Goal: Book appointment/travel/reservation

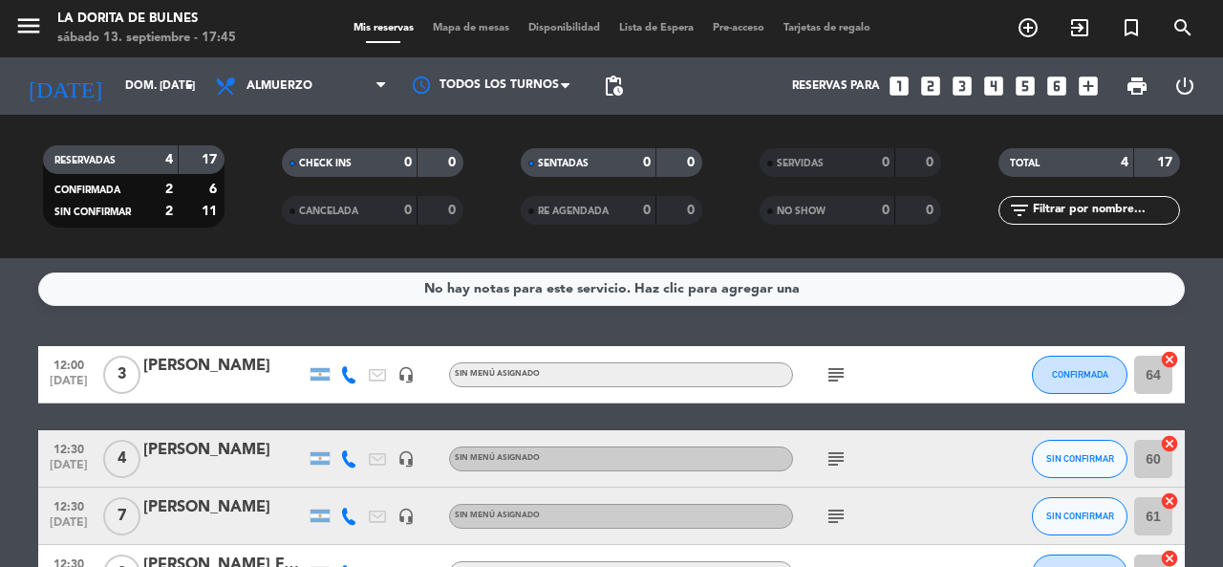
click at [666, 565] on div "A LA CARTA" at bounding box center [621, 573] width 344 height 25
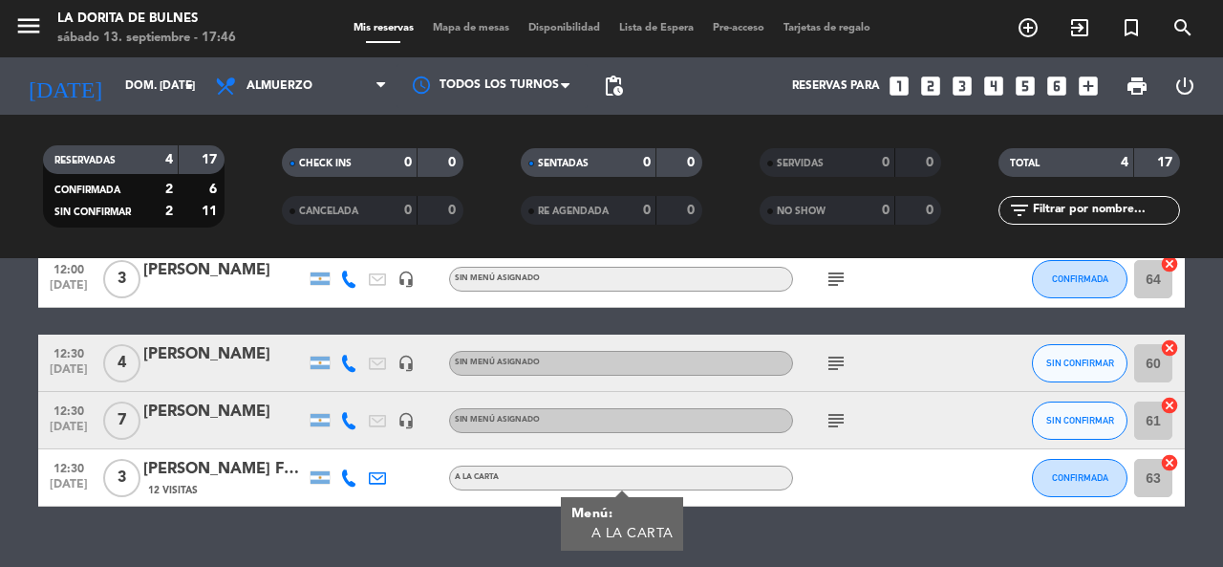
click at [222, 272] on div "[PERSON_NAME]" at bounding box center [224, 270] width 162 height 25
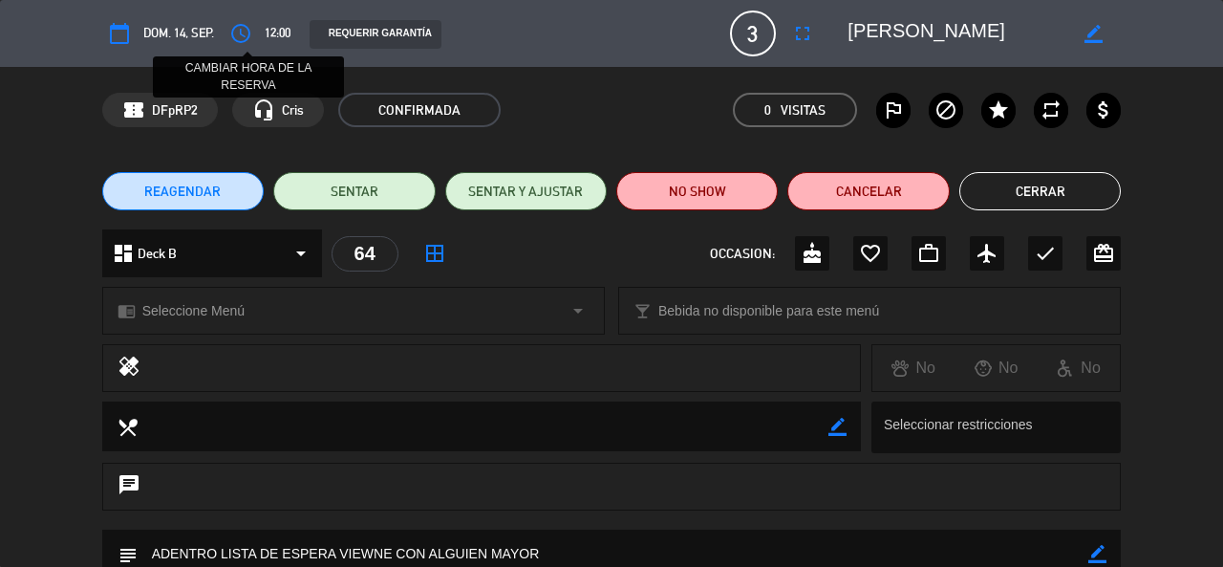
click at [244, 30] on icon "access_time" at bounding box center [240, 33] width 23 height 23
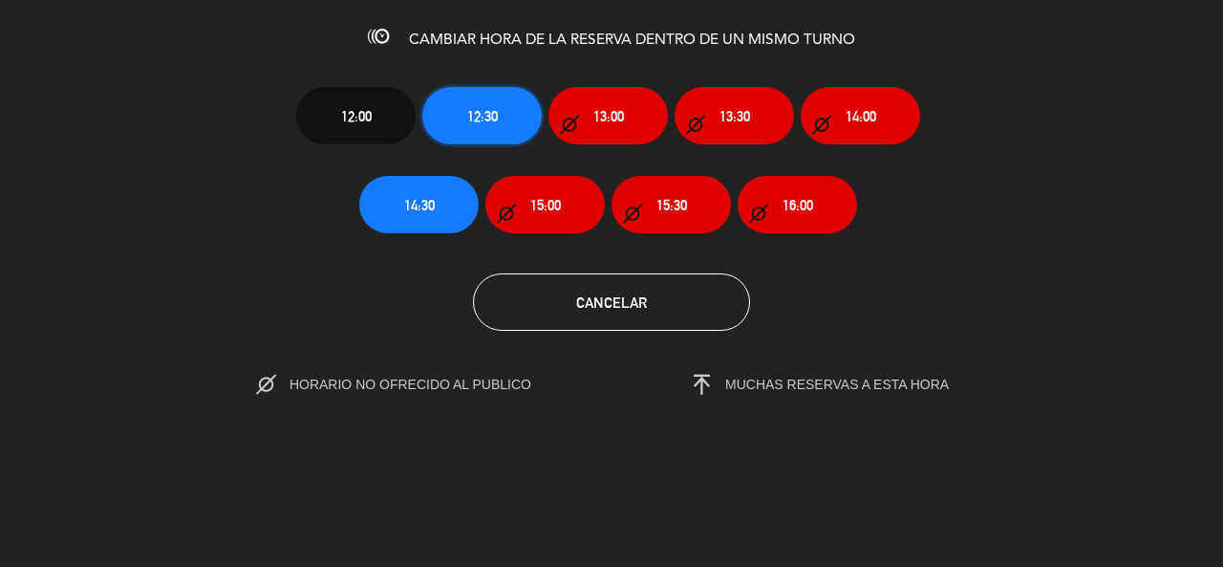
click at [464, 124] on button "12:30" at bounding box center [481, 115] width 119 height 57
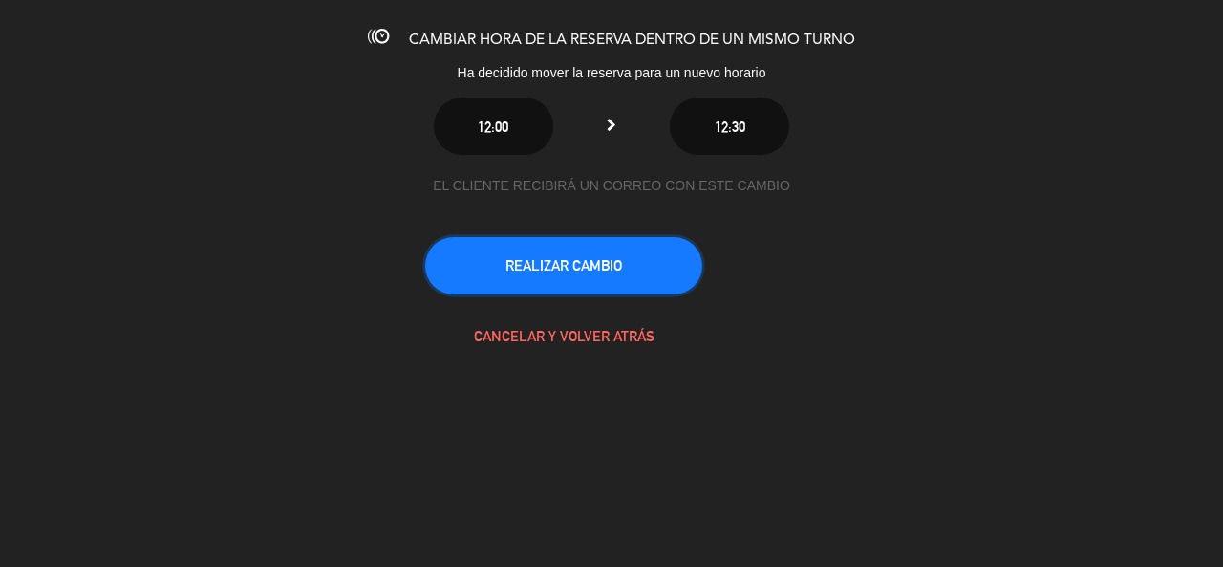
click at [482, 280] on button "REALIZAR CAMBIO" at bounding box center [563, 265] width 277 height 57
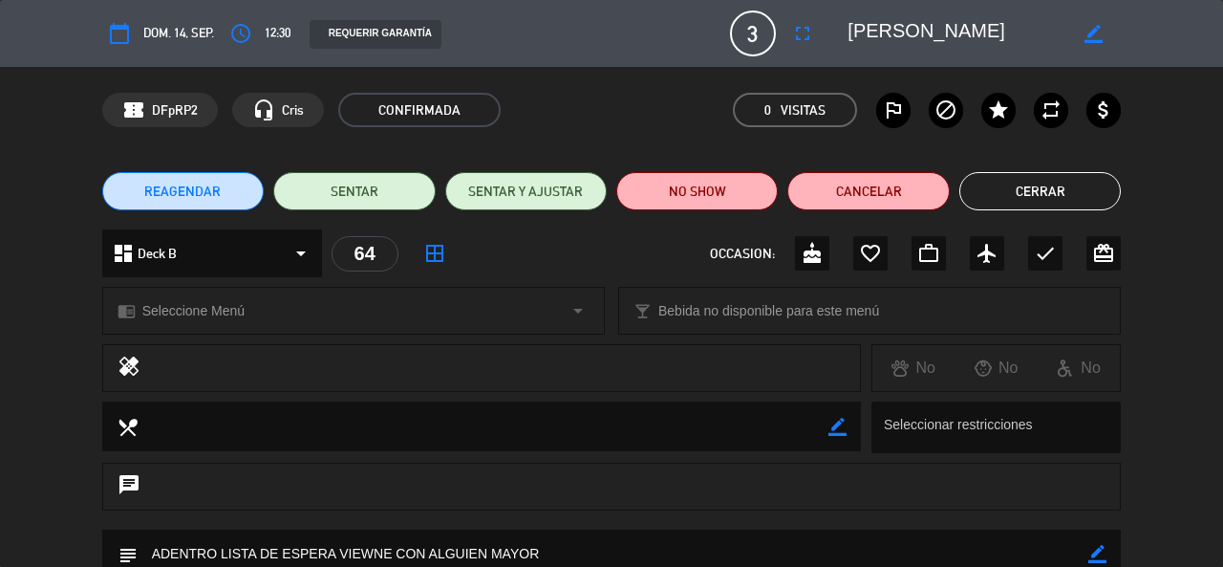
click at [995, 199] on button "Cerrar" at bounding box center [1039, 191] width 161 height 38
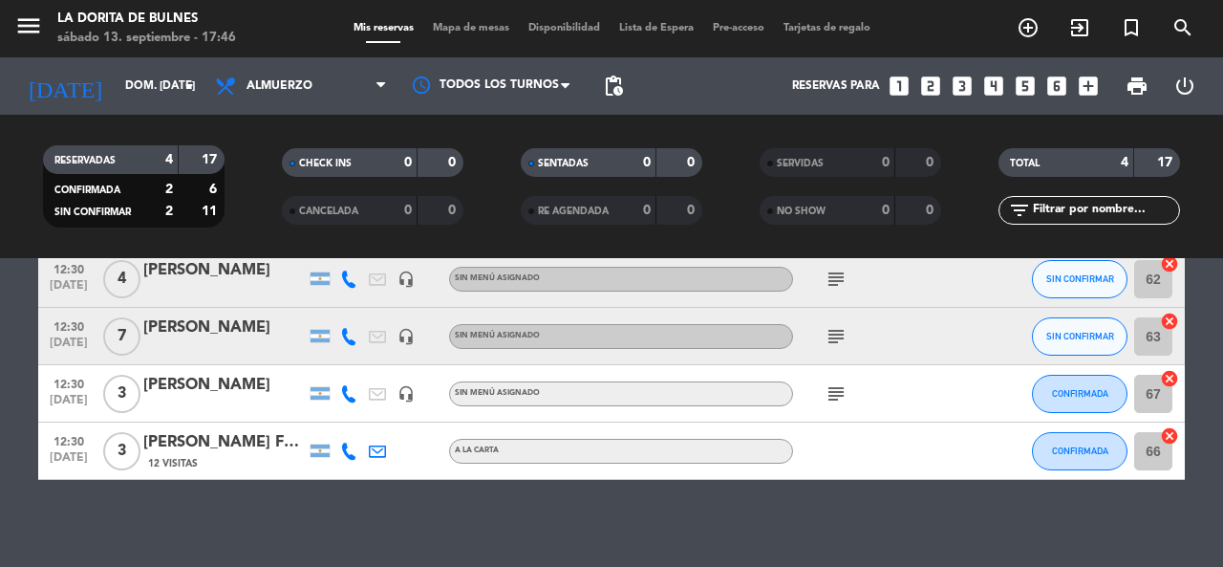
scroll to position [0, 0]
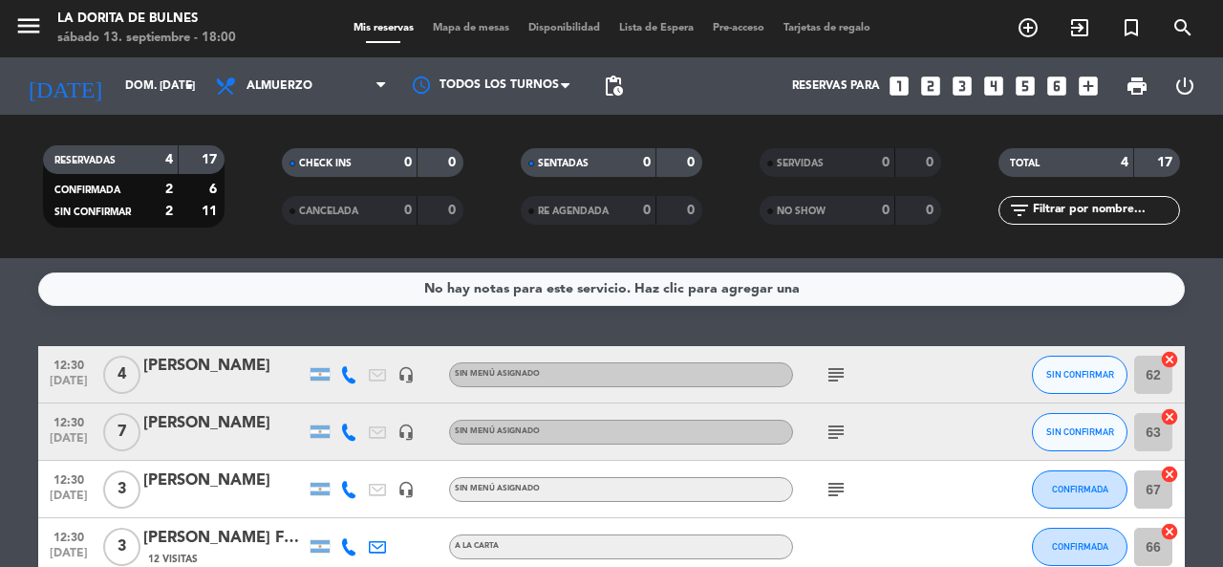
click at [935, 90] on icon "looks_two" at bounding box center [930, 86] width 25 height 25
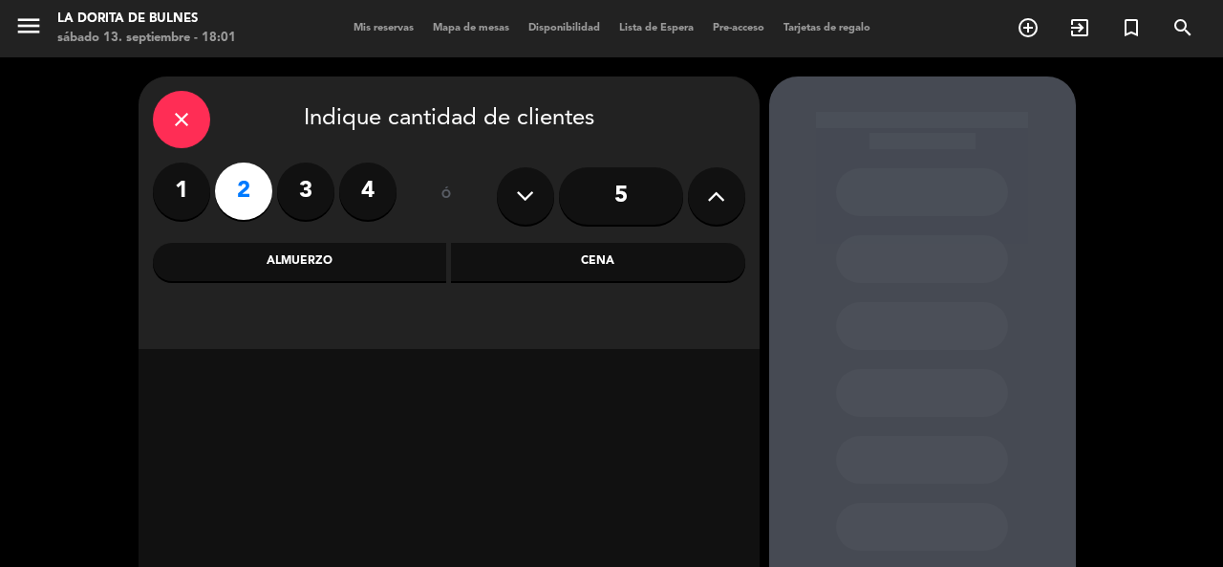
click at [497, 270] on div "Cena" at bounding box center [598, 262] width 294 height 38
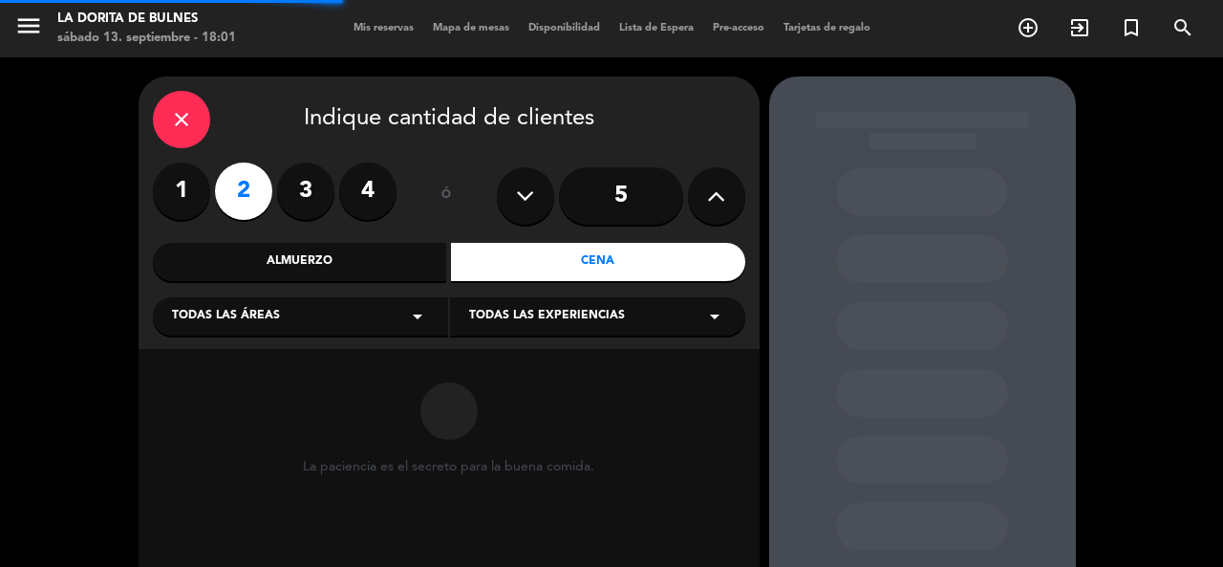
scroll to position [175, 0]
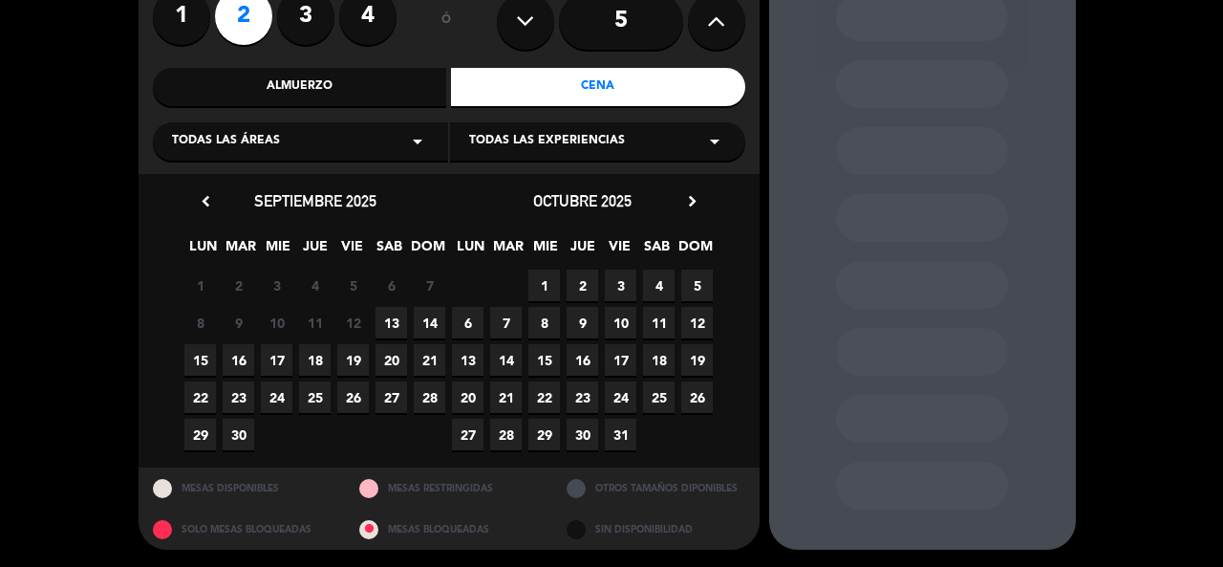
click at [392, 317] on span "13" at bounding box center [391, 323] width 32 height 32
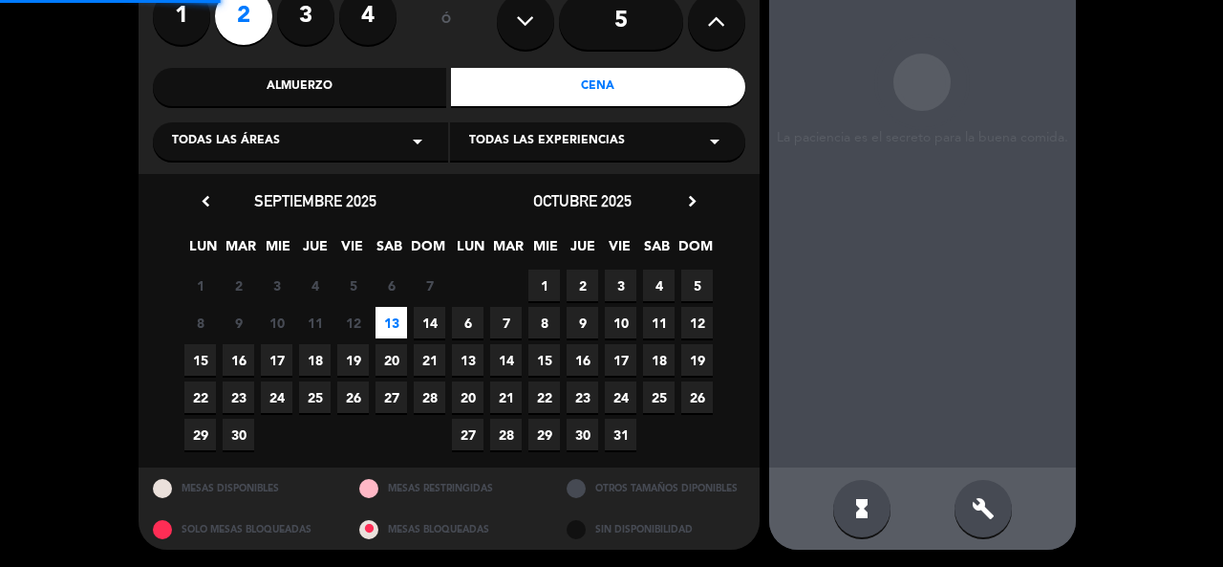
scroll to position [76, 0]
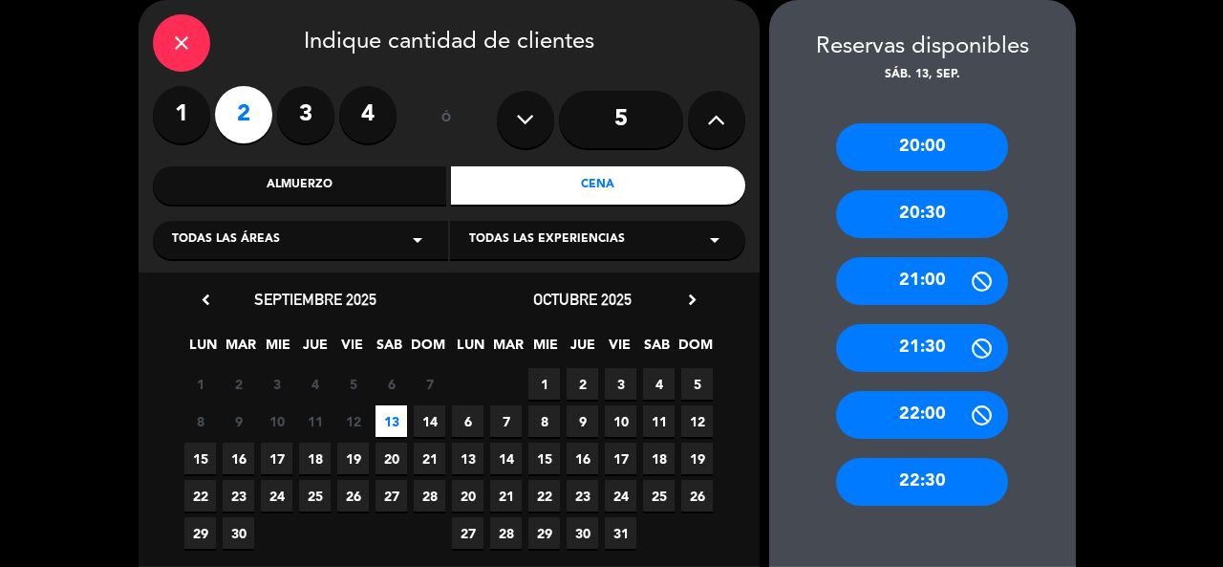
click at [929, 214] on div "20:30" at bounding box center [922, 214] width 172 height 48
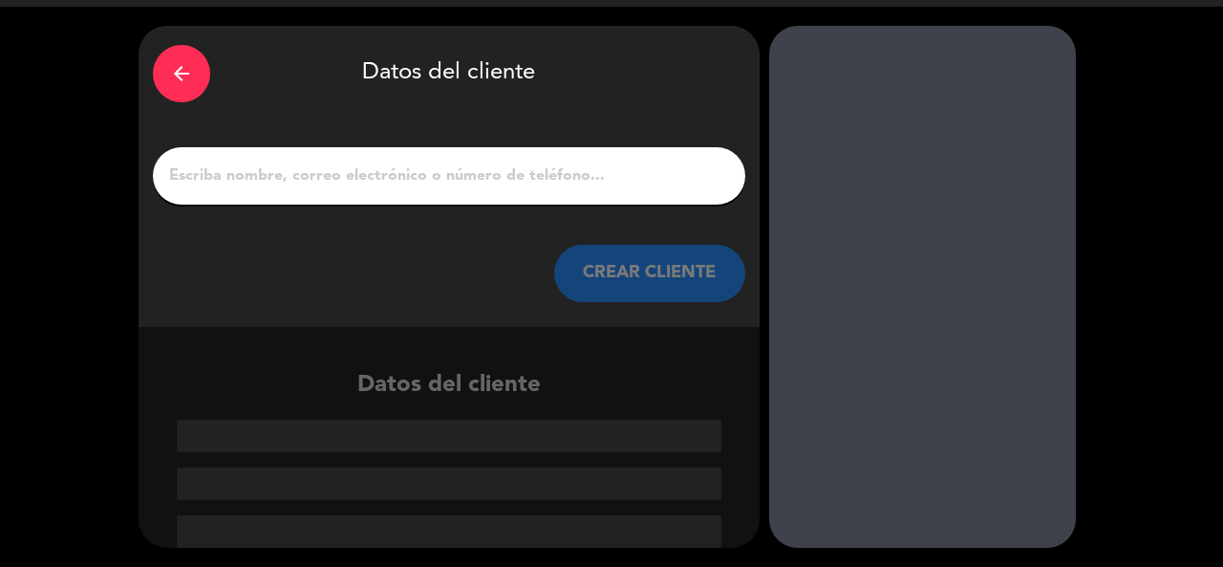
click at [596, 191] on div at bounding box center [449, 175] width 592 height 57
click at [586, 181] on input "1" at bounding box center [449, 175] width 564 height 27
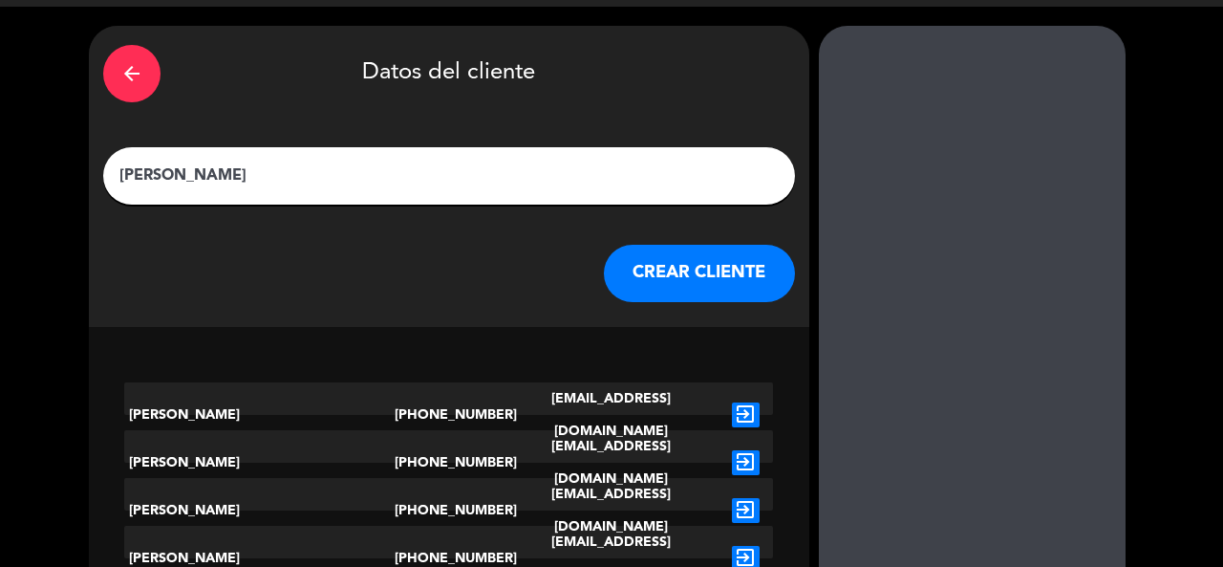
scroll to position [7, 0]
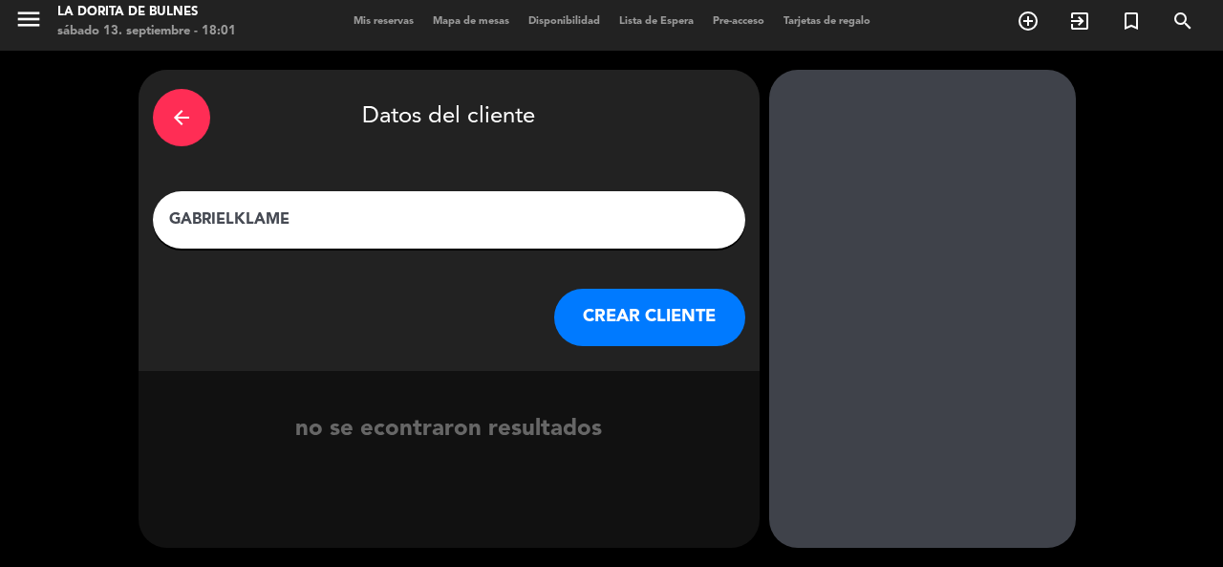
click at [235, 215] on input "GABRIELKLAME" at bounding box center [449, 219] width 564 height 27
click at [254, 216] on input "GABRIELKLAME" at bounding box center [449, 219] width 564 height 27
click at [265, 214] on input "GABRIELKRAME" at bounding box center [449, 219] width 564 height 27
click at [300, 218] on input "GABRIELKREME" at bounding box center [449, 219] width 564 height 27
click at [234, 221] on input "GABRIELKREIM" at bounding box center [449, 219] width 564 height 27
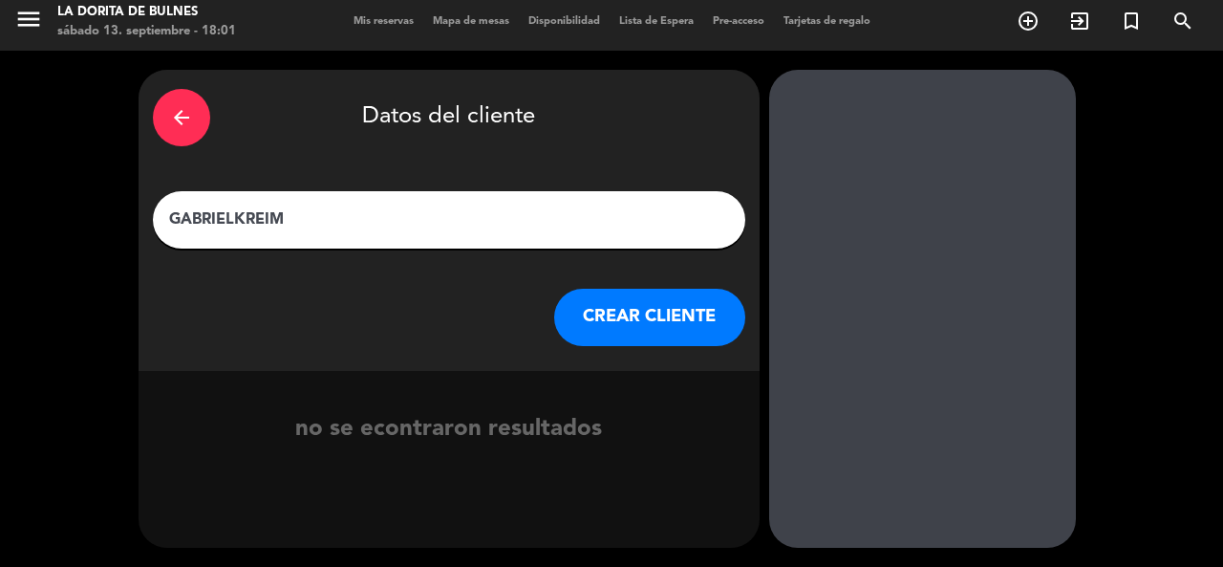
click at [303, 225] on input "GABRIELKREIM" at bounding box center [449, 219] width 564 height 27
drag, startPoint x: 307, startPoint y: 221, endPoint x: 323, endPoint y: 221, distance: 16.2
click at [323, 221] on input "GABRIELKREIM" at bounding box center [449, 219] width 564 height 27
click at [234, 218] on input "GABRIELKREIM" at bounding box center [449, 219] width 564 height 27
type input "[PERSON_NAME]"
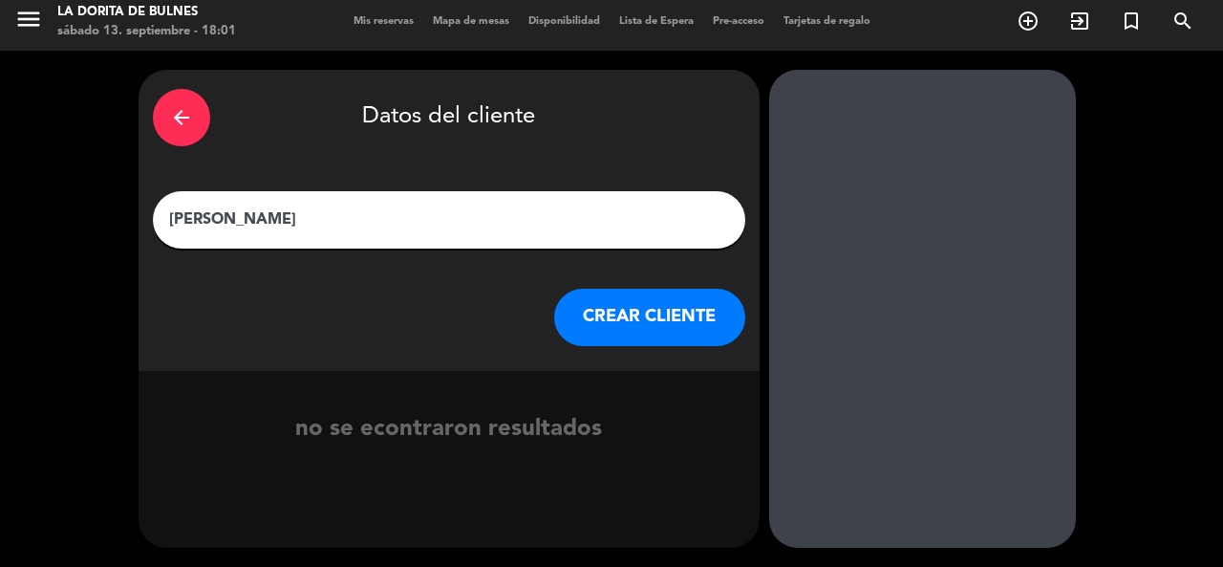
click at [566, 310] on button "CREAR CLIENTE" at bounding box center [649, 317] width 191 height 57
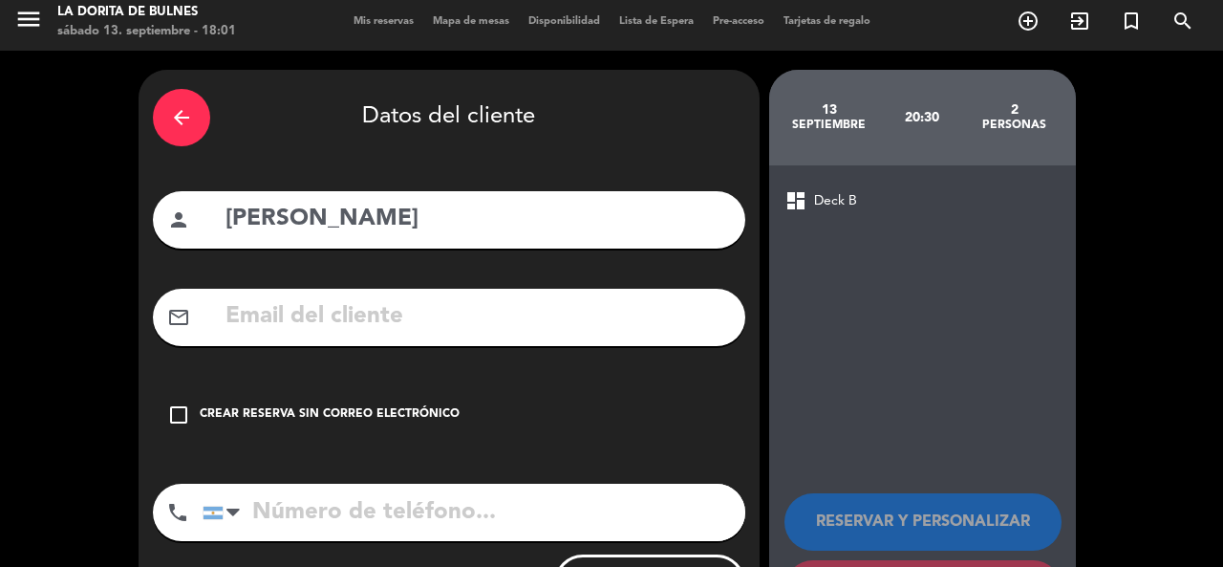
click at [265, 412] on div "Crear reserva sin correo electrónico" at bounding box center [330, 414] width 260 height 19
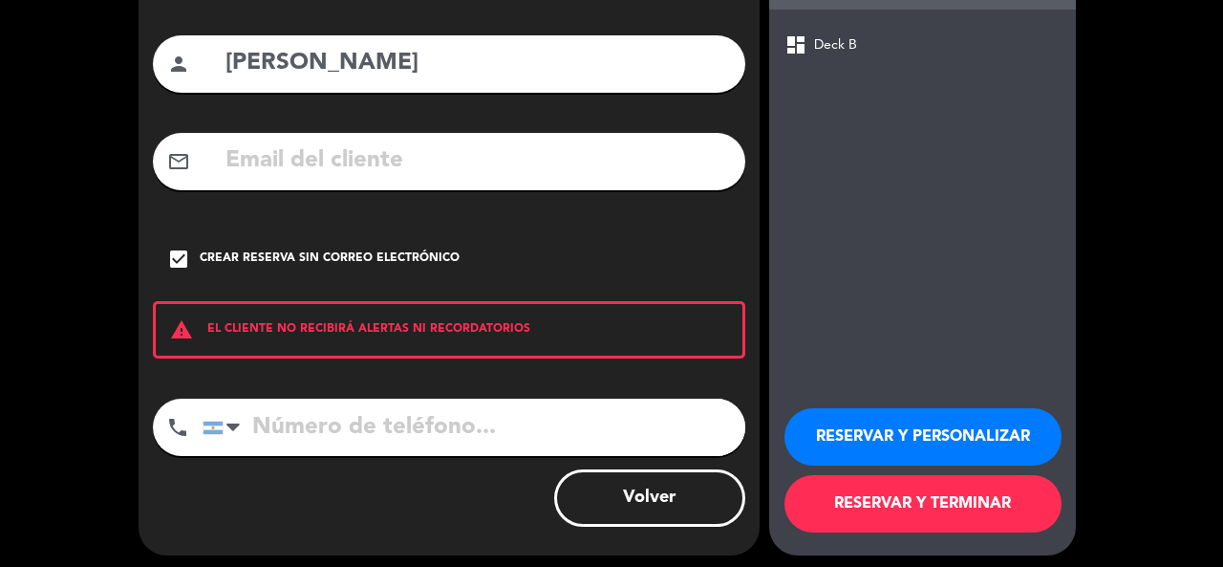
scroll to position [170, 0]
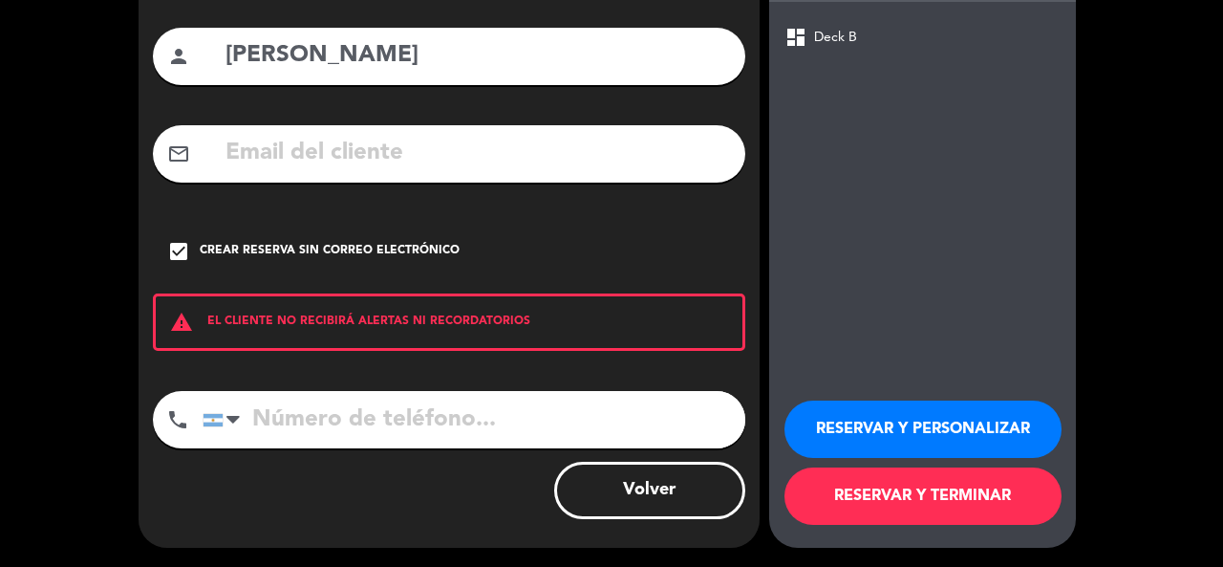
click at [920, 418] on button "RESERVAR Y PERSONALIZAR" at bounding box center [922, 428] width 277 height 57
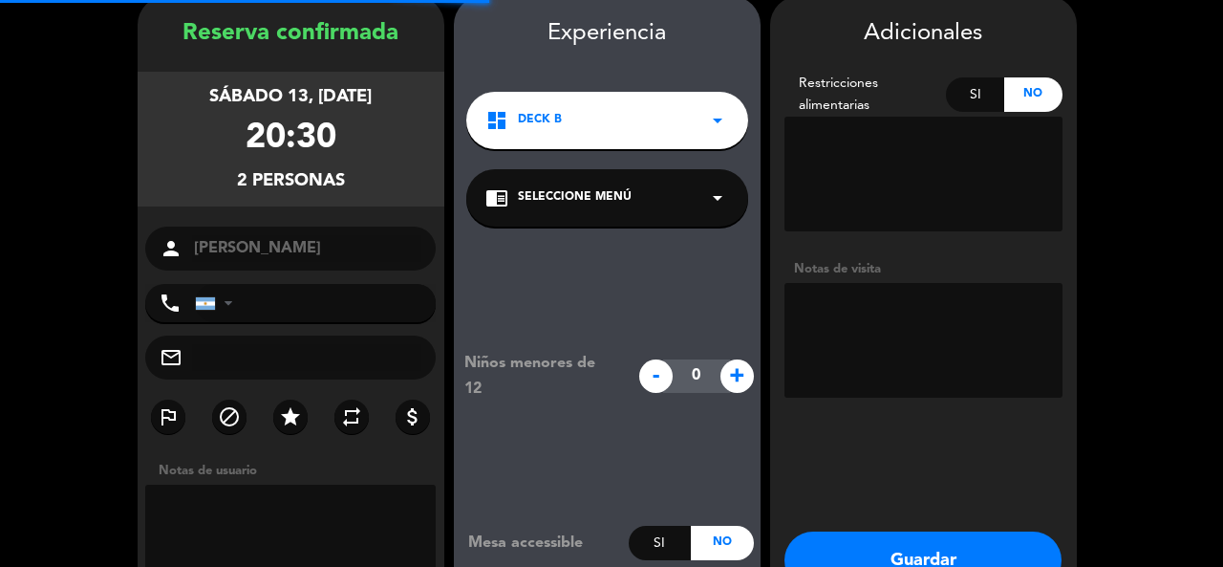
scroll to position [76, 0]
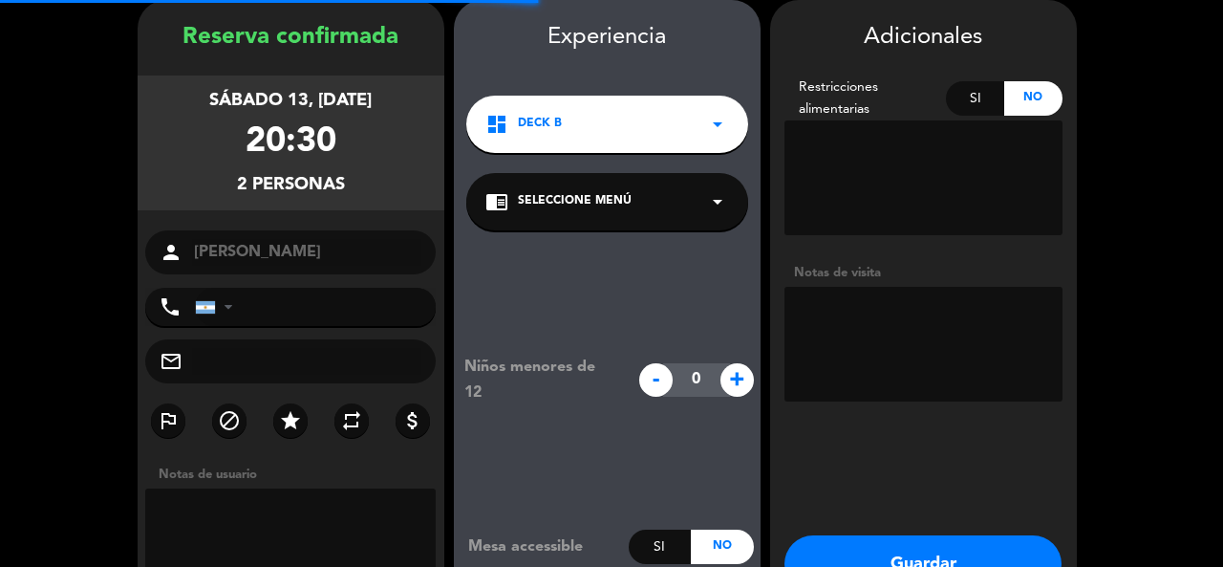
click at [899, 333] on textarea at bounding box center [923, 344] width 278 height 115
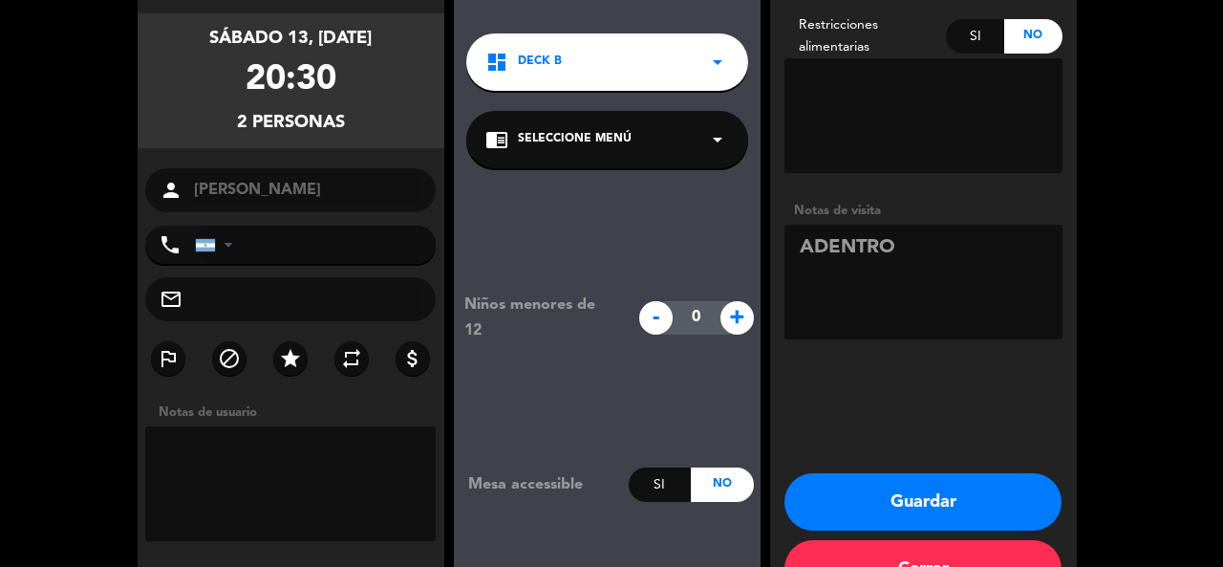
scroll to position [172, 0]
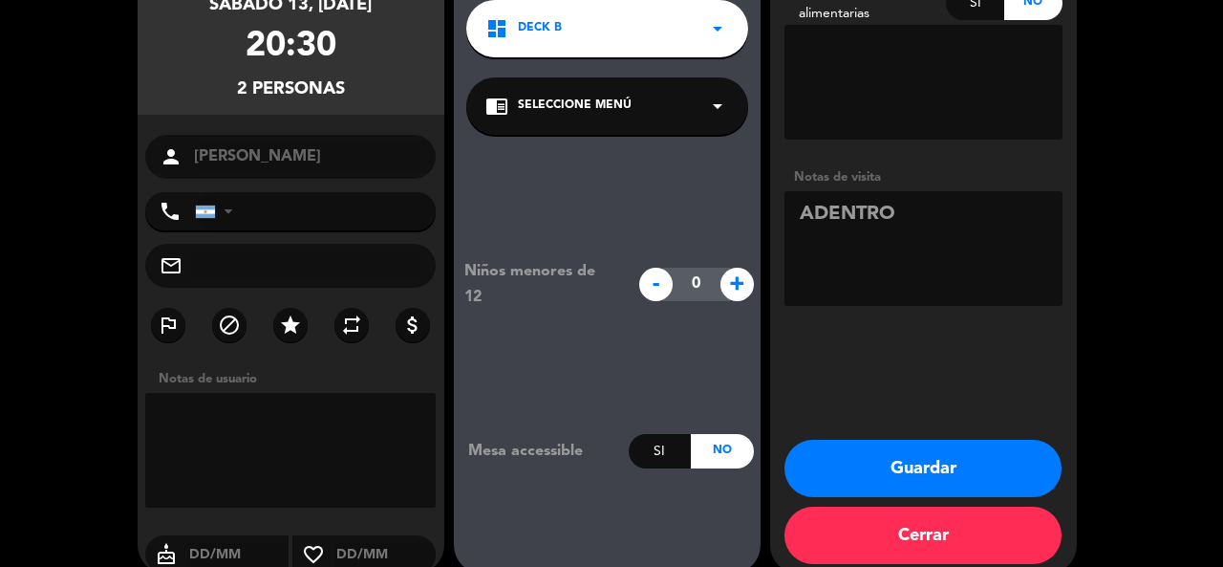
type textarea "ADENTRO"
click at [940, 471] on button "Guardar" at bounding box center [922, 467] width 277 height 57
